Goal: Transaction & Acquisition: Purchase product/service

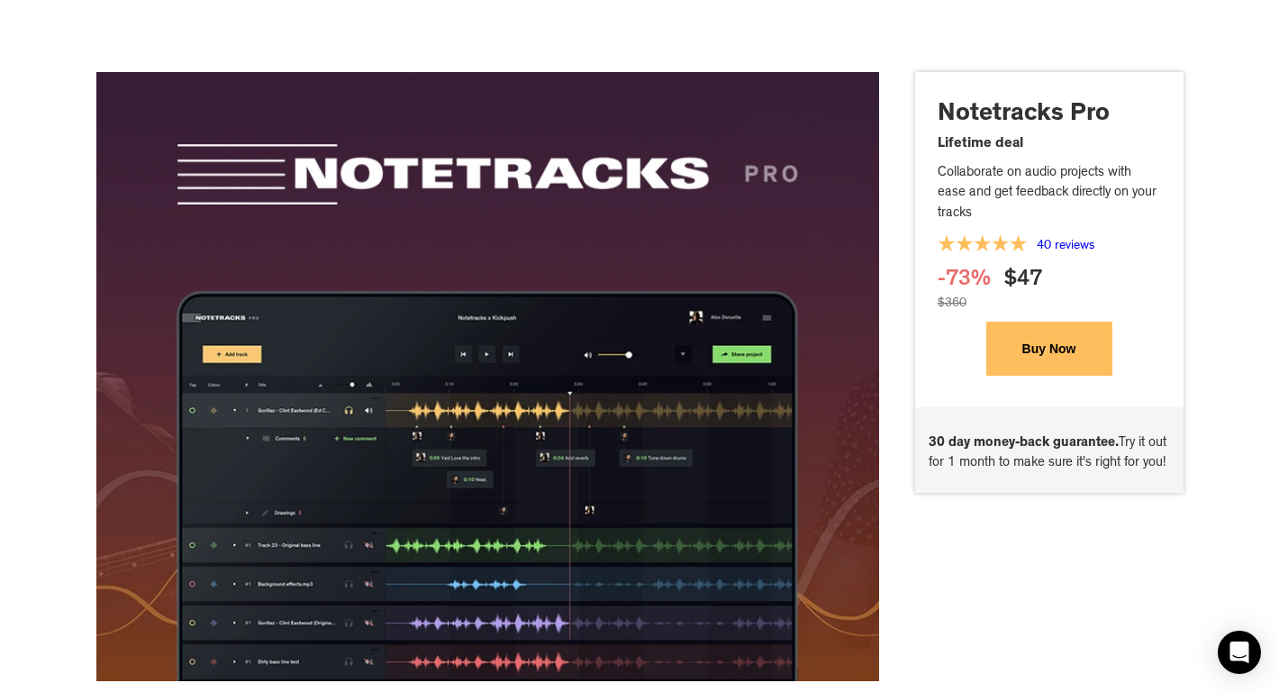
click at [1038, 363] on button "Buy Now" at bounding box center [1049, 349] width 126 height 54
click at [1071, 349] on button "Buy Now" at bounding box center [1049, 349] width 126 height 54
click at [1070, 354] on button "Buy Now" at bounding box center [1049, 349] width 126 height 54
